Goal: Find specific page/section: Find specific page/section

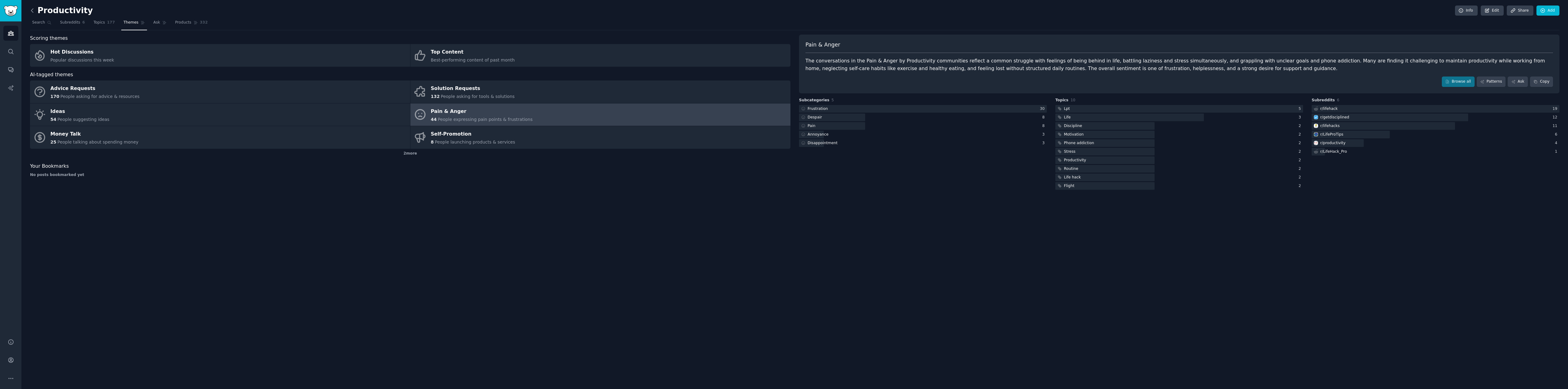
click at [32, 10] on icon at bounding box center [32, 10] width 7 height 7
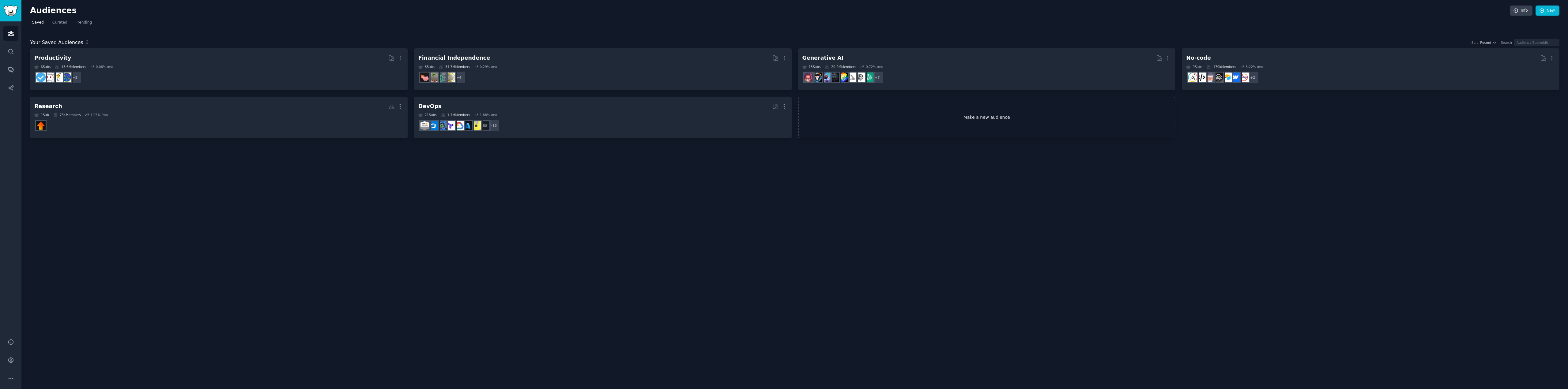
click at [975, 120] on link "Make a new audience" at bounding box center [987, 117] width 377 height 42
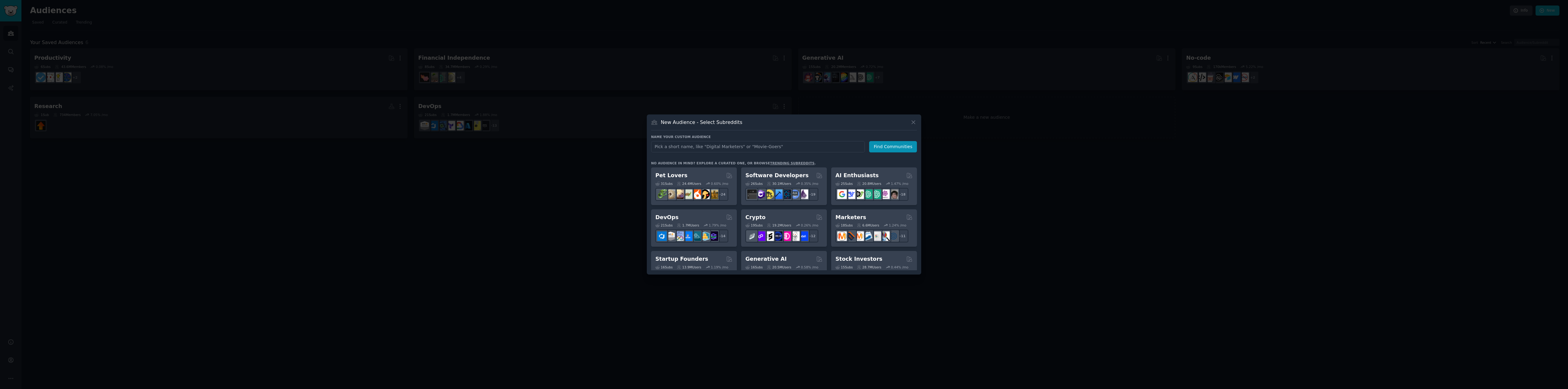
click at [777, 163] on link "trending subreddits" at bounding box center [792, 163] width 44 height 4
